Goal: Information Seeking & Learning: Find specific fact

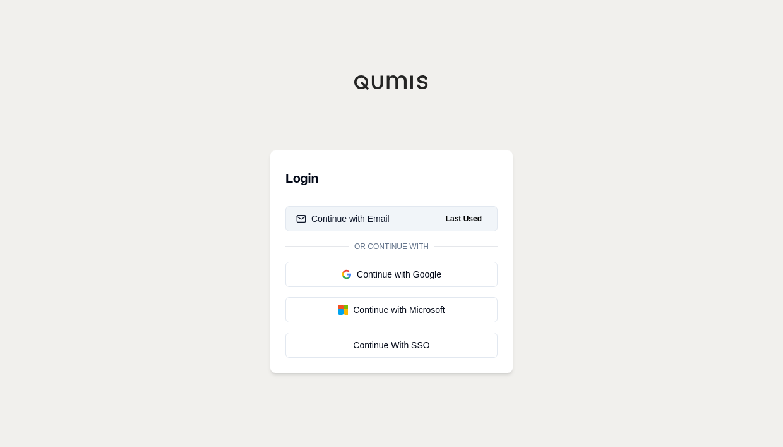
click at [436, 215] on button "Continue with Email Last Used" at bounding box center [392, 218] width 212 height 25
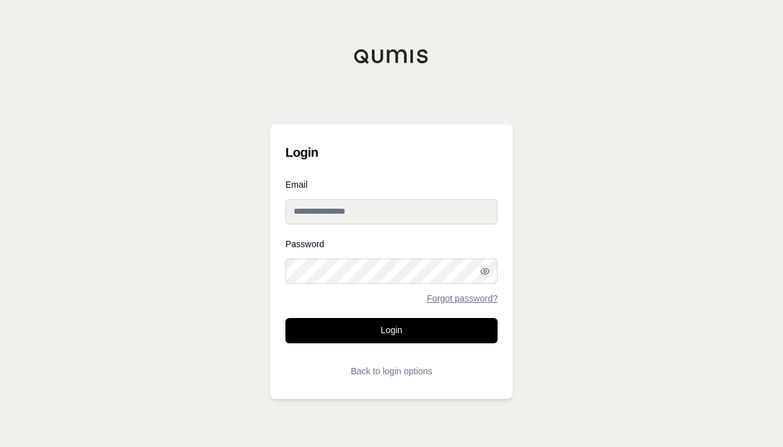
type input "**********"
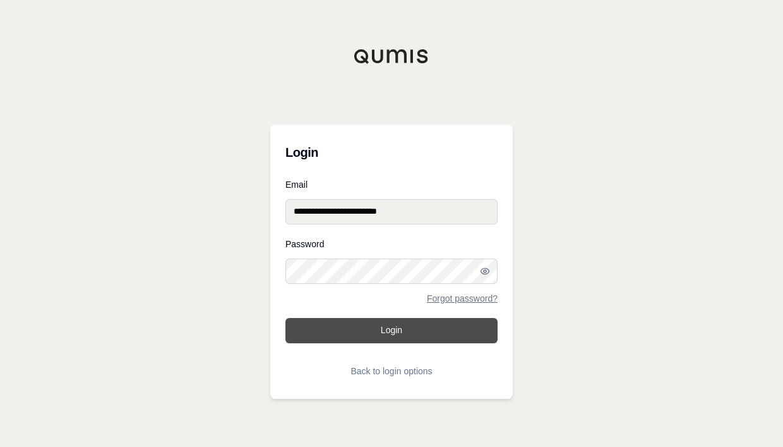
click at [393, 330] on button "Login" at bounding box center [392, 330] width 212 height 25
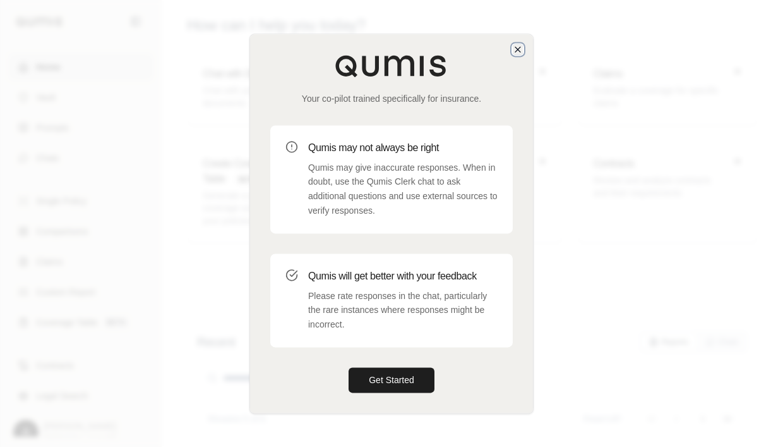
click at [521, 50] on icon "button" at bounding box center [518, 49] width 10 height 10
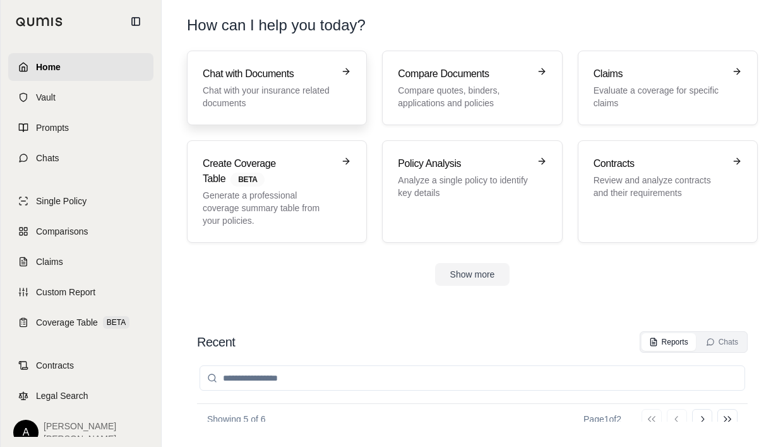
click at [244, 93] on p "Chat with your insurance related documents" at bounding box center [268, 96] width 131 height 25
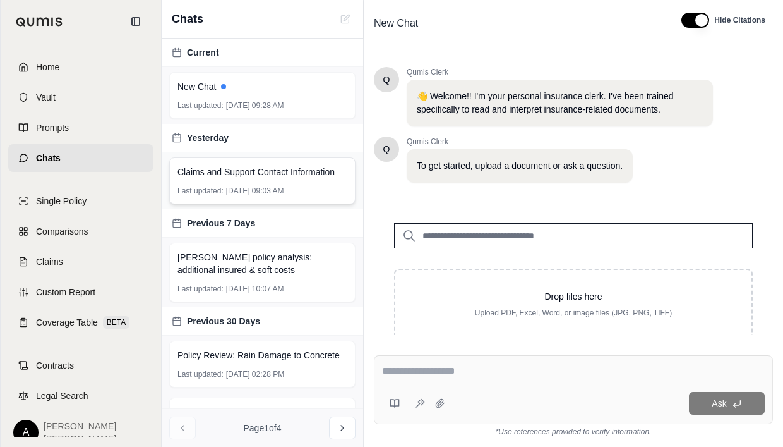
click at [226, 174] on span "Claims and Support Contact Information" at bounding box center [255, 171] width 157 height 13
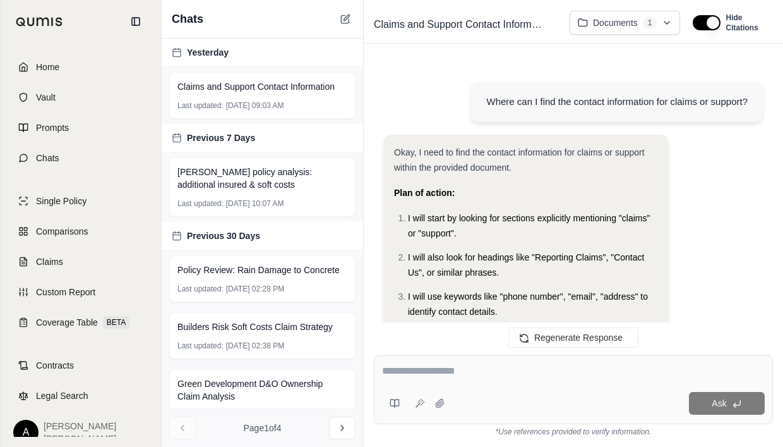
scroll to position [6005, 0]
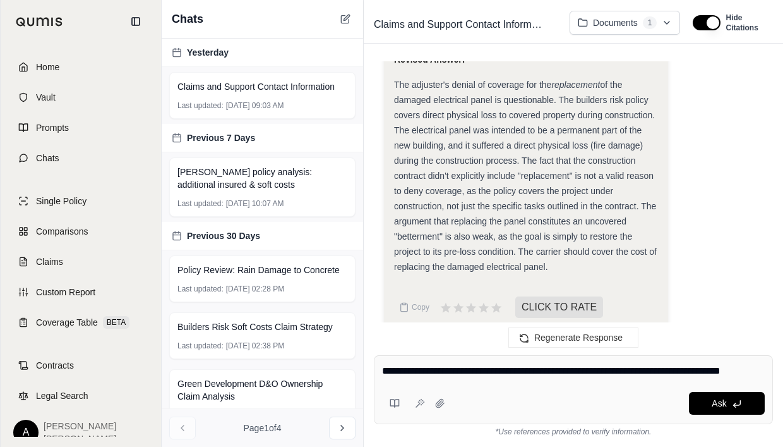
type textarea "**********"
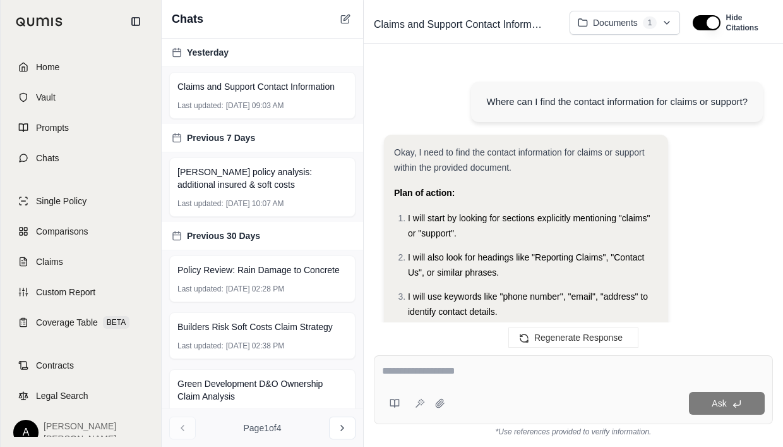
scroll to position [7203, 0]
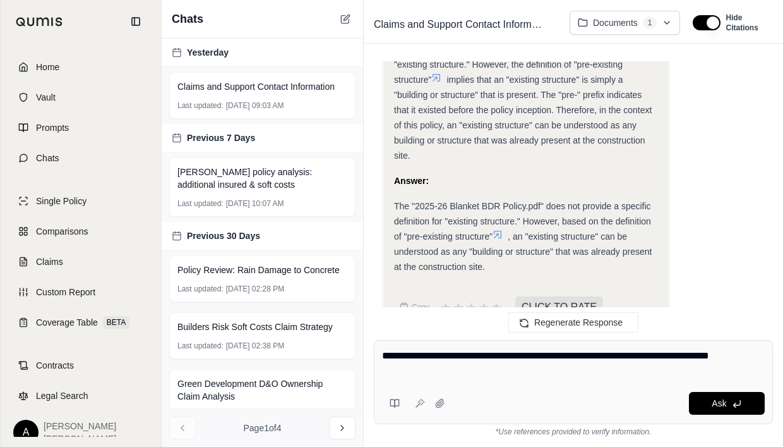
type textarea "**********"
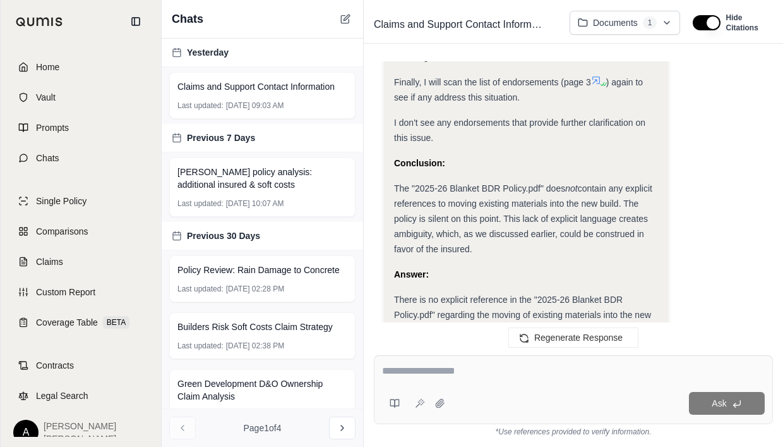
scroll to position [8424, 0]
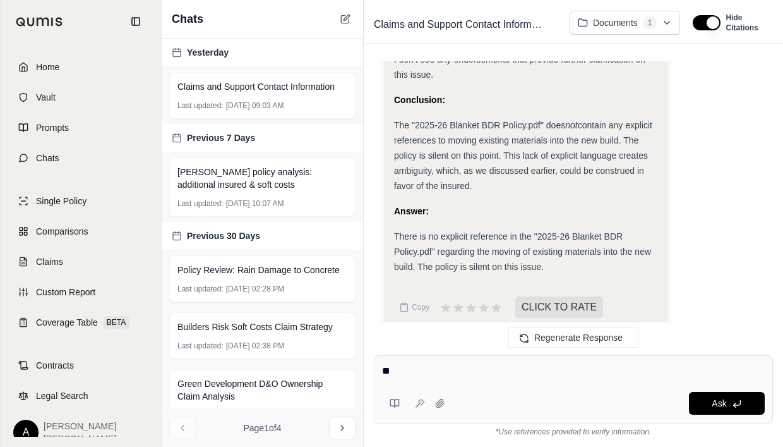
type textarea "*"
type textarea "**********"
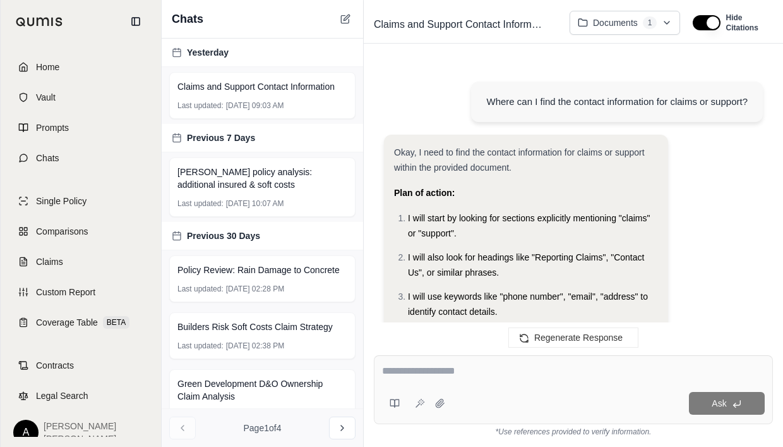
scroll to position [9521, 0]
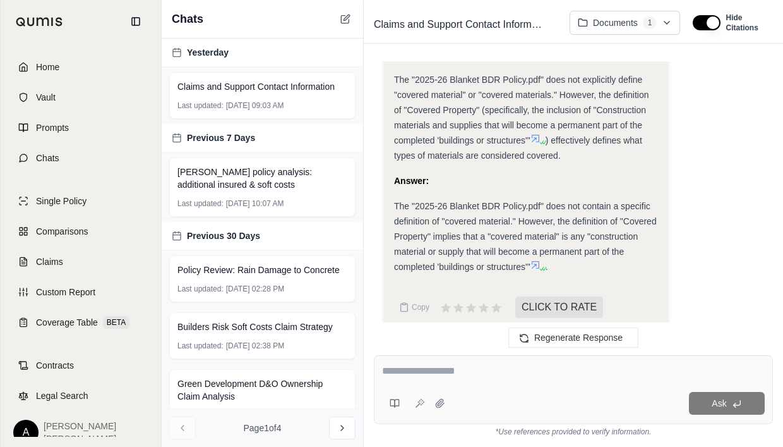
click at [539, 261] on icon at bounding box center [536, 265] width 8 height 8
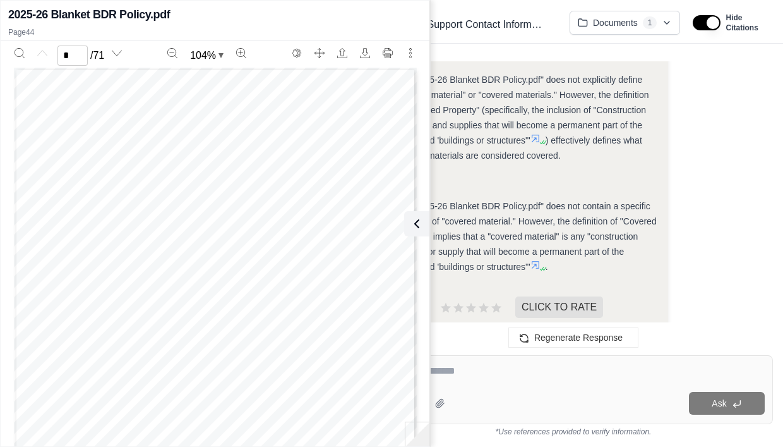
scroll to position [0, 0]
type input "**"
drag, startPoint x: 730, startPoint y: 116, endPoint x: 643, endPoint y: 182, distance: 109.5
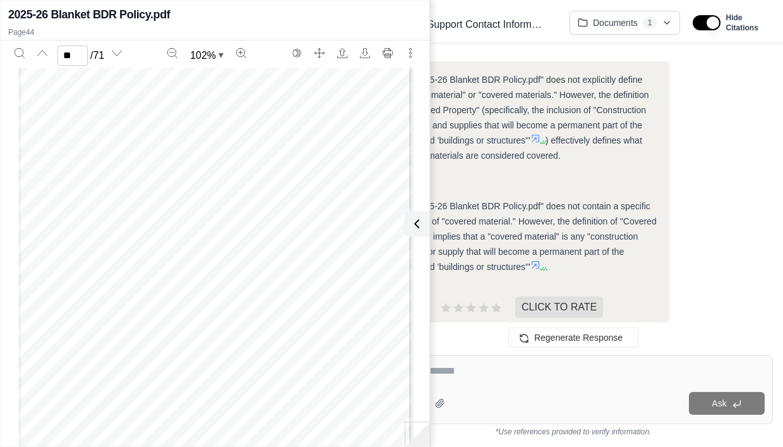
click at [486, 392] on div "Ask" at bounding box center [607, 403] width 315 height 23
click at [416, 225] on icon at bounding box center [414, 223] width 15 height 15
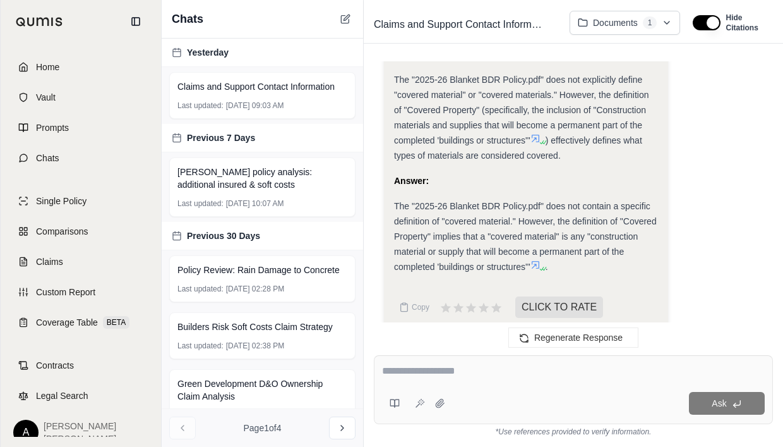
click at [440, 370] on textarea at bounding box center [573, 370] width 383 height 15
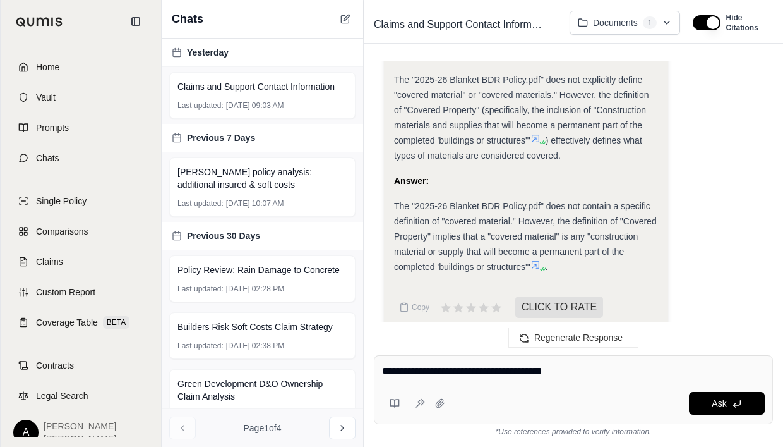
type textarea "**********"
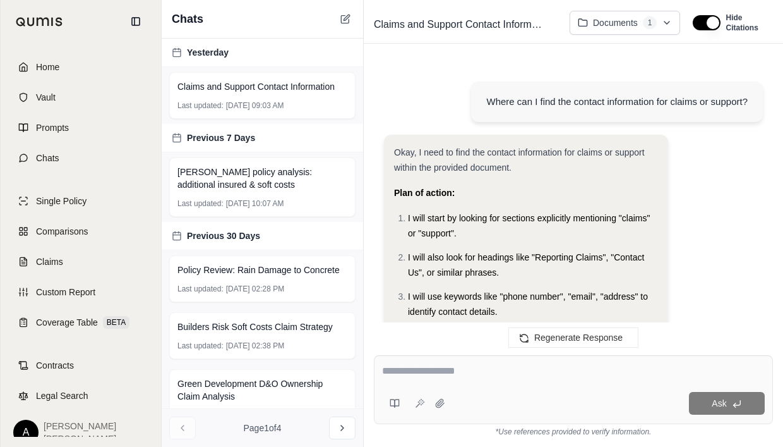
scroll to position [10784, 0]
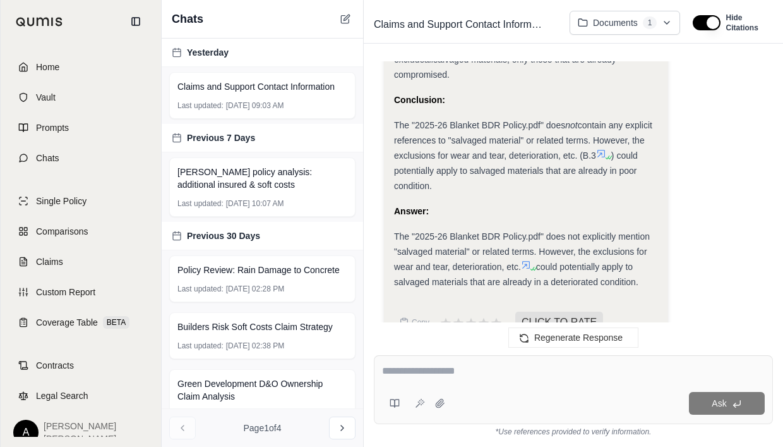
click at [428, 364] on textarea at bounding box center [573, 370] width 383 height 15
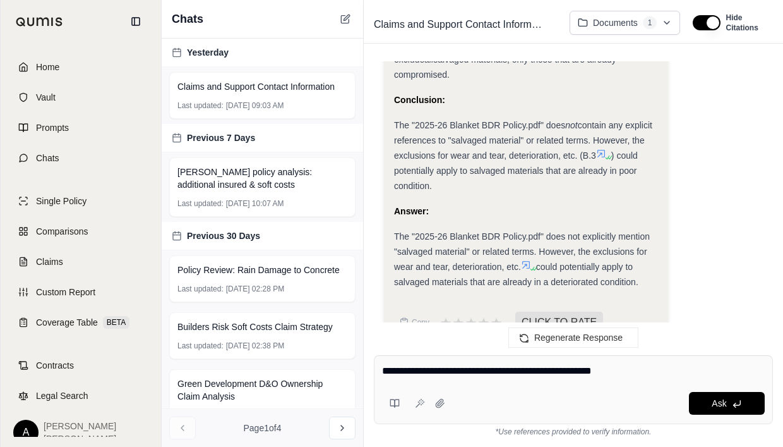
type textarea "**********"
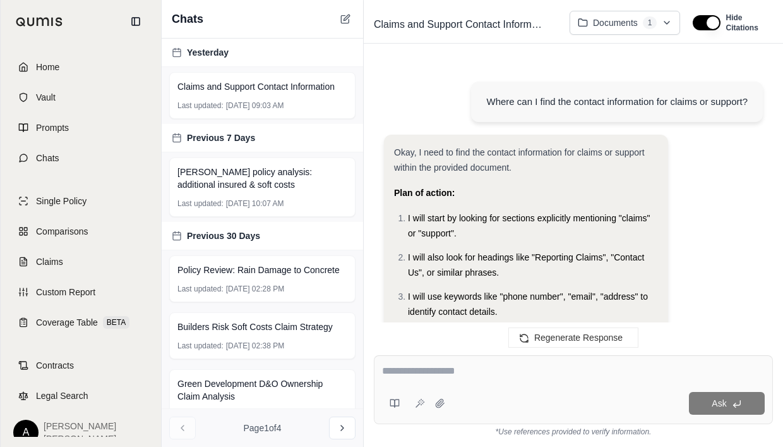
scroll to position [12712, 0]
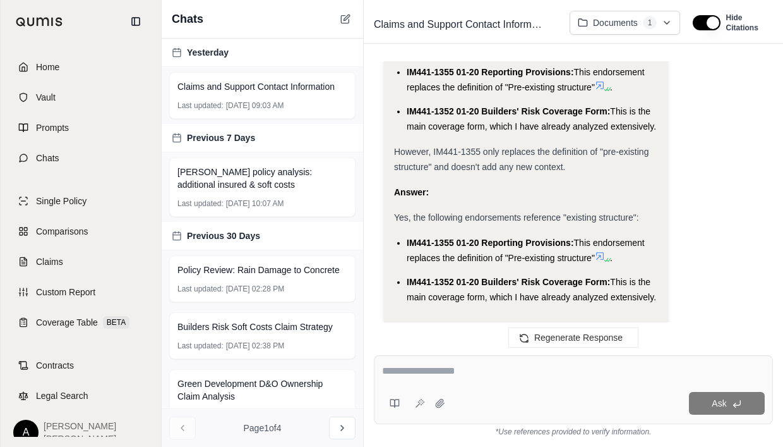
click at [599, 251] on icon at bounding box center [600, 256] width 10 height 10
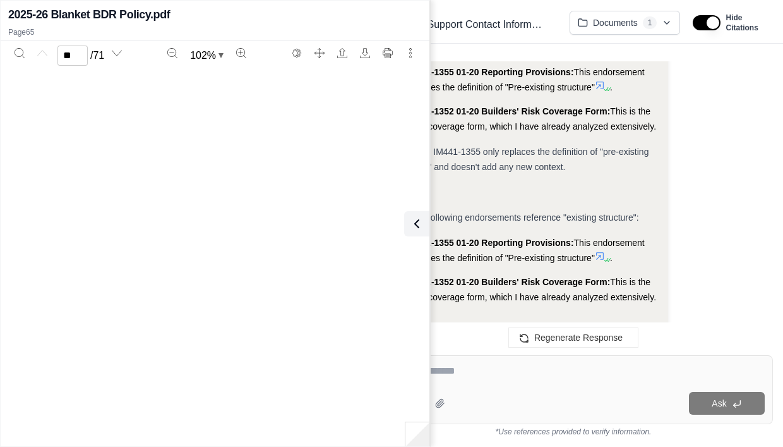
type input "**"
click at [416, 226] on icon at bounding box center [414, 224] width 4 height 8
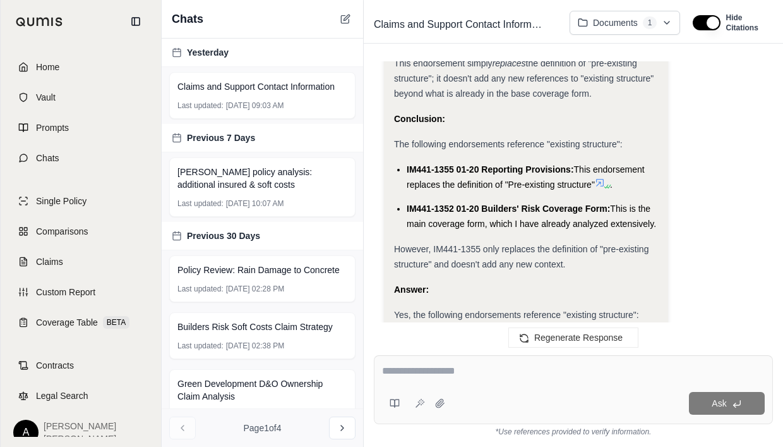
scroll to position [12585, 0]
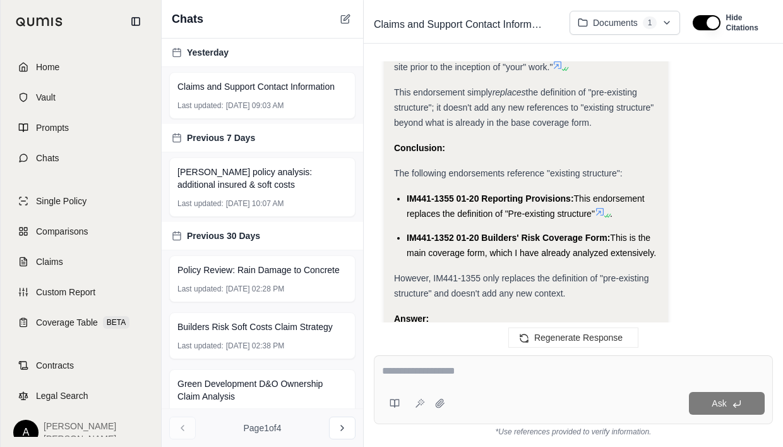
click at [601, 208] on icon at bounding box center [600, 212] width 8 height 8
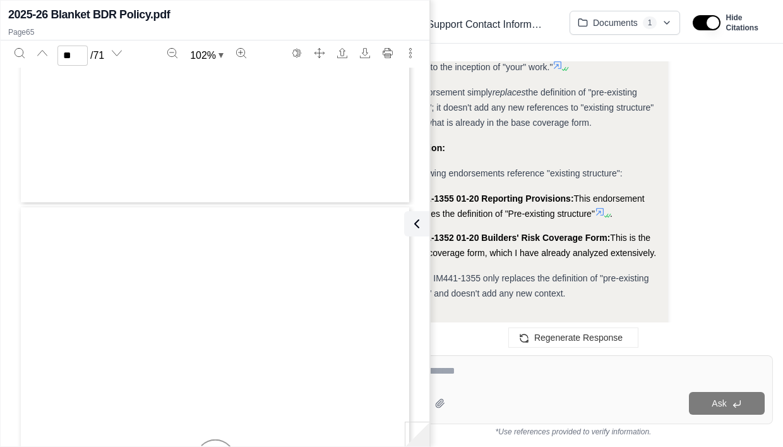
type input "**"
click at [416, 229] on icon at bounding box center [414, 223] width 15 height 15
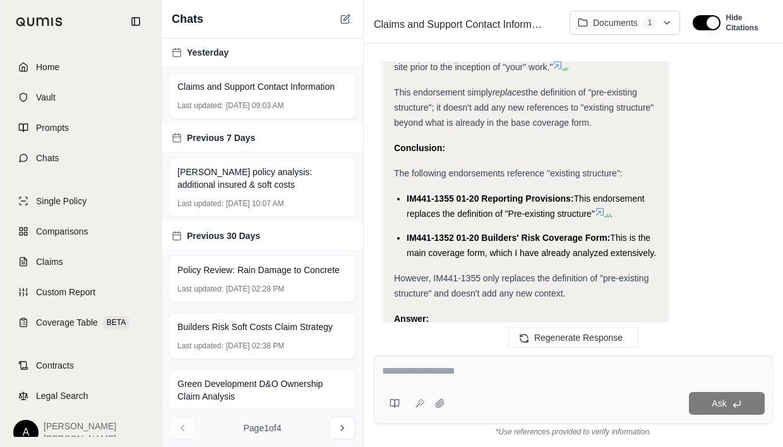
click at [457, 369] on textarea at bounding box center [573, 370] width 383 height 15
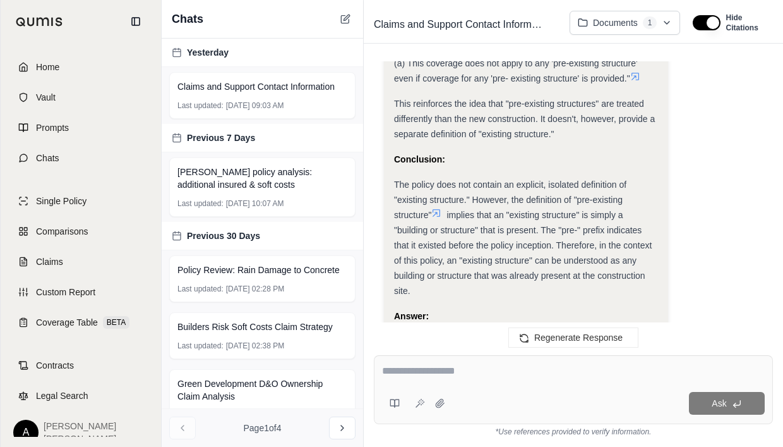
scroll to position [7090, 0]
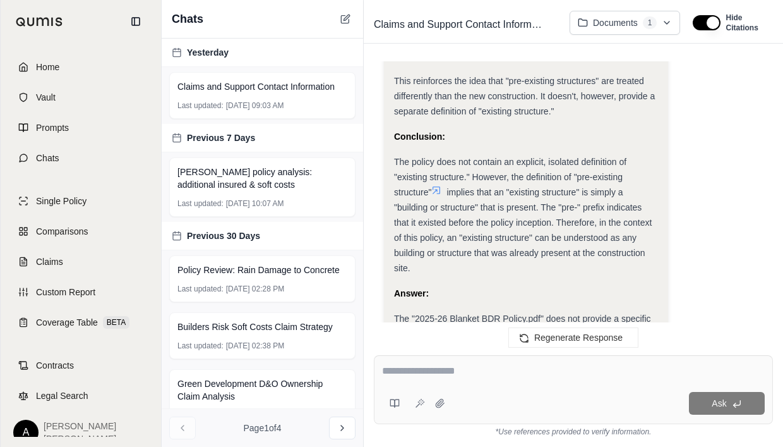
drag, startPoint x: 395, startPoint y: 146, endPoint x: 570, endPoint y: 249, distance: 203.3
click at [570, 249] on div "The policy does not contain an explicit, isolated definition of "existing struc…" at bounding box center [526, 214] width 264 height 121
drag, startPoint x: 570, startPoint y: 249, endPoint x: 564, endPoint y: 222, distance: 28.5
copy div "The policy does not contain an explicit, isolated definition of "existing struc…"
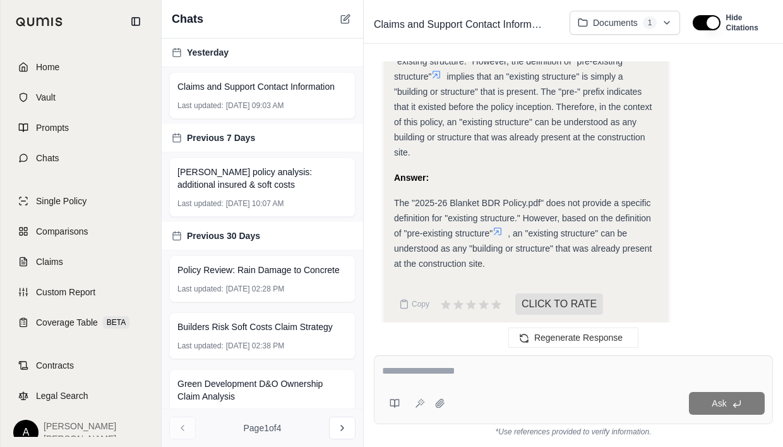
scroll to position [7216, 0]
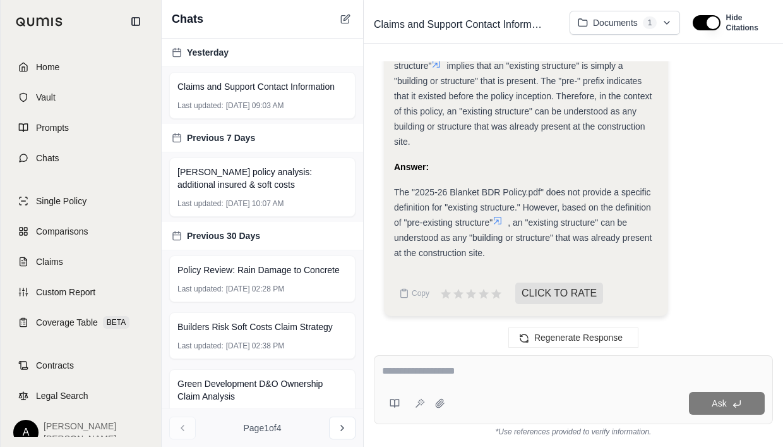
click at [497, 217] on icon at bounding box center [498, 221] width 8 height 8
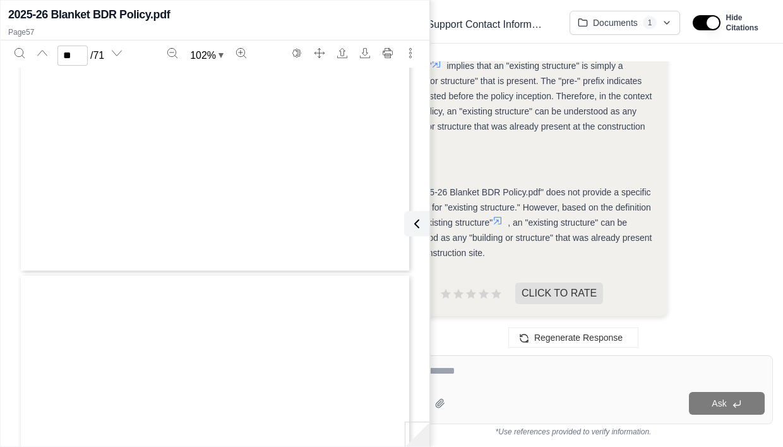
type input "**"
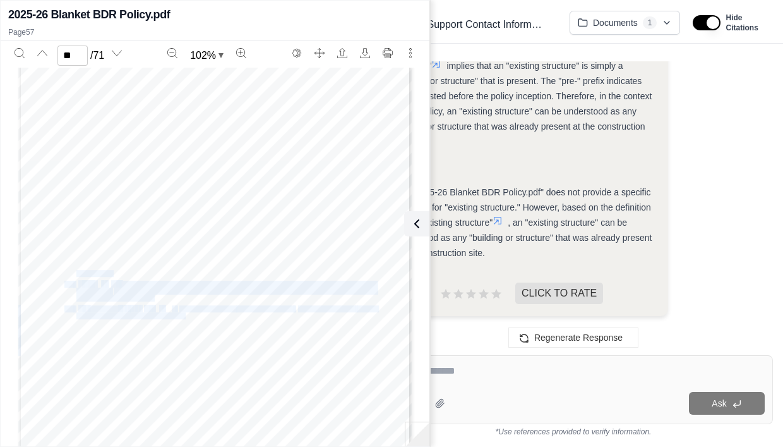
drag, startPoint x: 72, startPoint y: 306, endPoint x: 183, endPoint y: 315, distance: 110.8
click at [183, 315] on div "IM441-1352 01 20 Page 14 of 15 Includes copyrighted materials of Insurance Serv…" at bounding box center [215, 195] width 394 height 509
click at [184, 314] on span "existed at the construction site prior to the inception of this policy . This i…" at bounding box center [226, 316] width 301 height 6
drag, startPoint x: 253, startPoint y: 324, endPoint x: 157, endPoint y: 317, distance: 96.9
click at [157, 317] on div "IM441-1352 01 20 Page 14 of 15 Includes copyrighted materials of Insurance Serv…" at bounding box center [215, 195] width 394 height 509
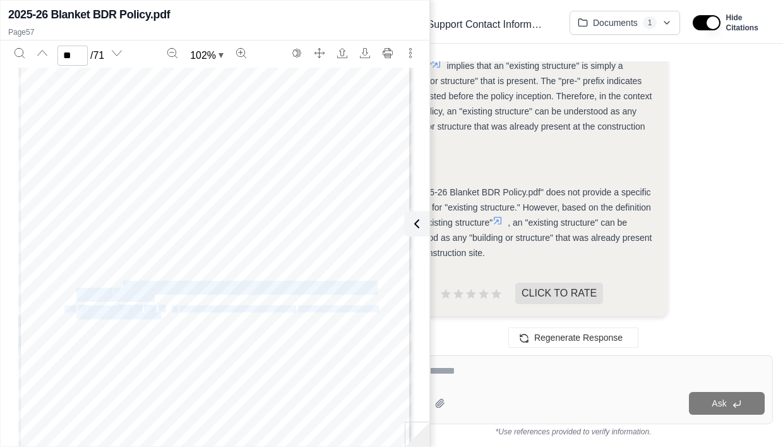
click at [157, 316] on span "existed at the construction site prior to the inception of this policy . This i…" at bounding box center [226, 316] width 301 height 6
drag, startPoint x: 243, startPoint y: 324, endPoint x: 76, endPoint y: 312, distance: 167.2
click at [76, 312] on div "IM441-1352 01 20 Page 14 of 15 Includes copyrighted materials of Insurance Serv…" at bounding box center [215, 195] width 394 height 509
click at [83, 308] on span "" at bounding box center [84, 308] width 3 height 7
drag, startPoint x: 61, startPoint y: 308, endPoint x: 244, endPoint y: 323, distance: 183.8
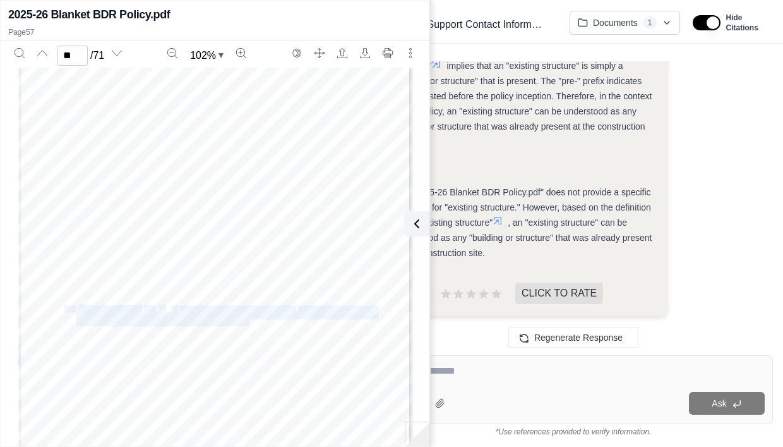
click at [244, 323] on div "IM441-1352 01 20 Page 14 of 15 Includes copyrighted materials of Insurance Serv…" at bounding box center [215, 195] width 394 height 509
drag, startPoint x: 244, startPoint y: 323, endPoint x: 199, endPoint y: 316, distance: 45.5
copy div "14. $   -existing s            y building or structure , or any pa…"
